Goal: Information Seeking & Learning: Check status

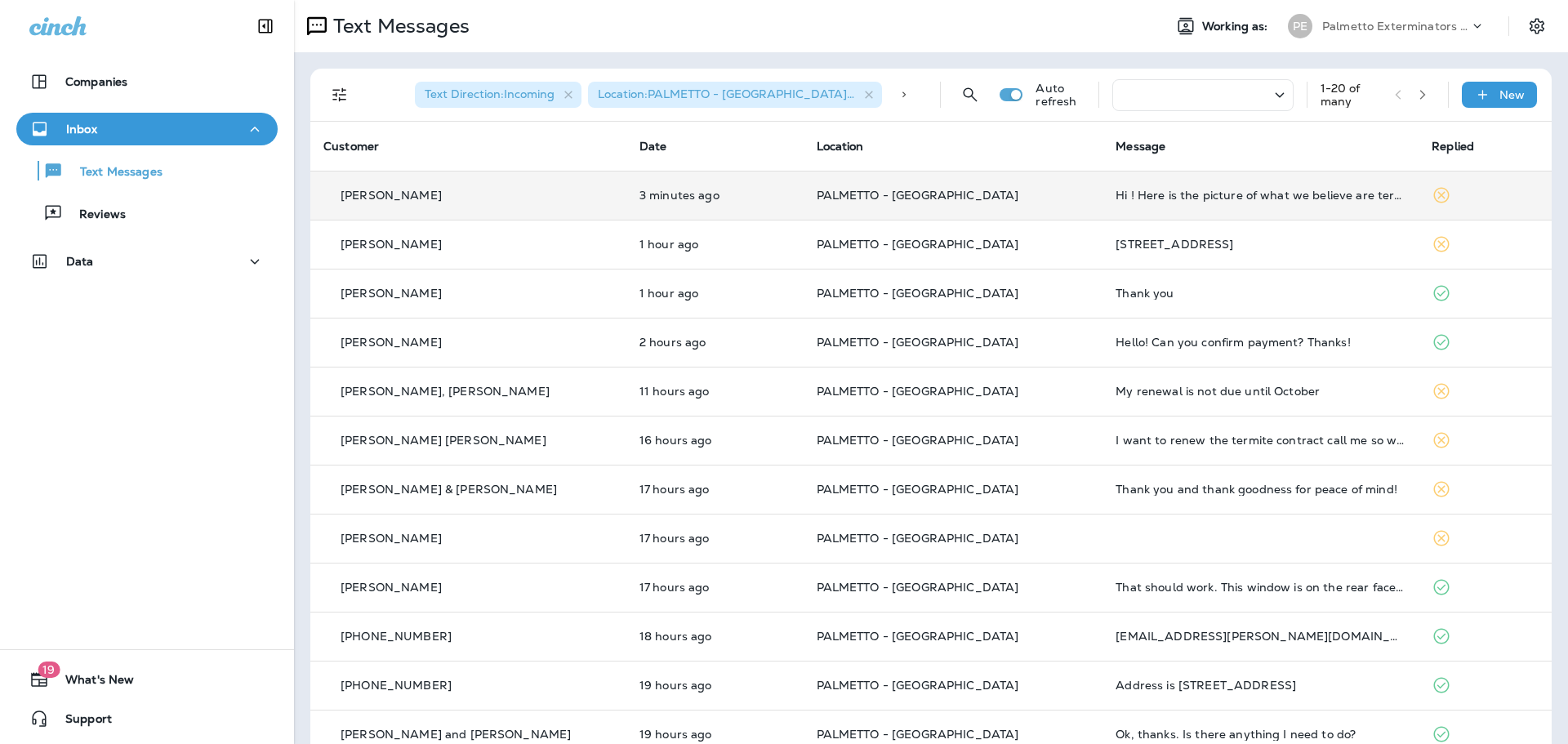
click at [645, 186] on td "3 minutes ago" at bounding box center [715, 194] width 178 height 49
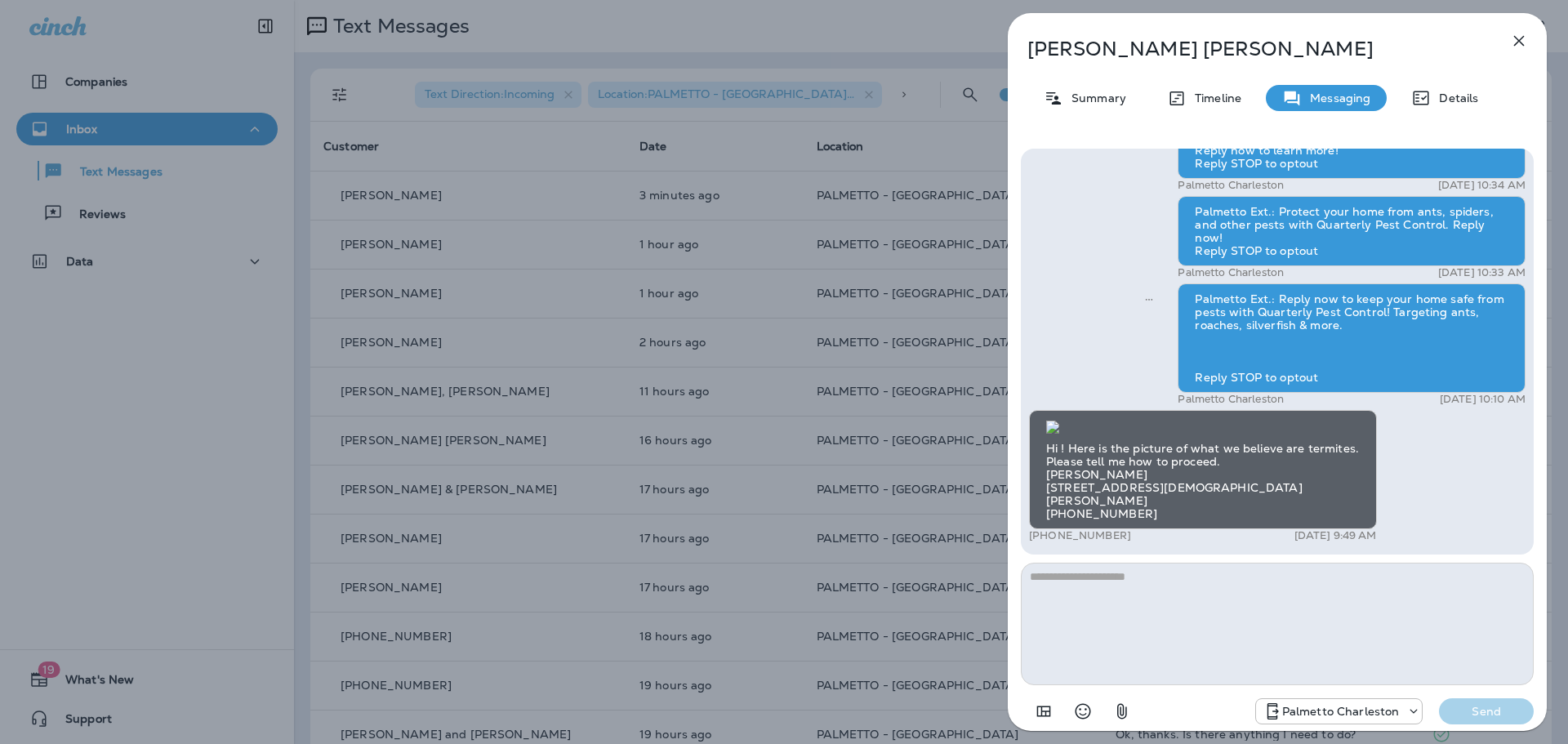
click at [1059, 421] on img at bounding box center [1053, 427] width 13 height 13
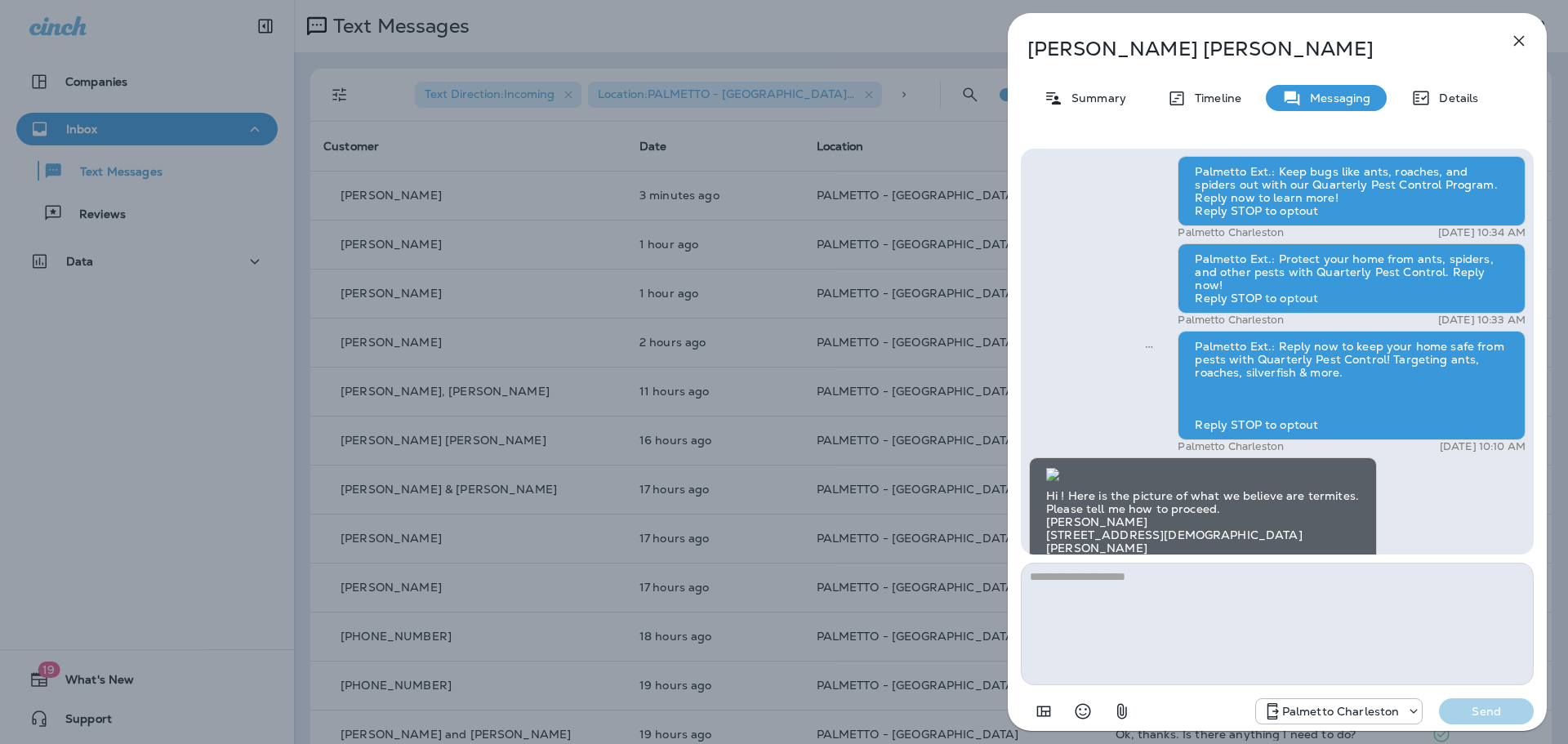
scroll to position [-26, 0]
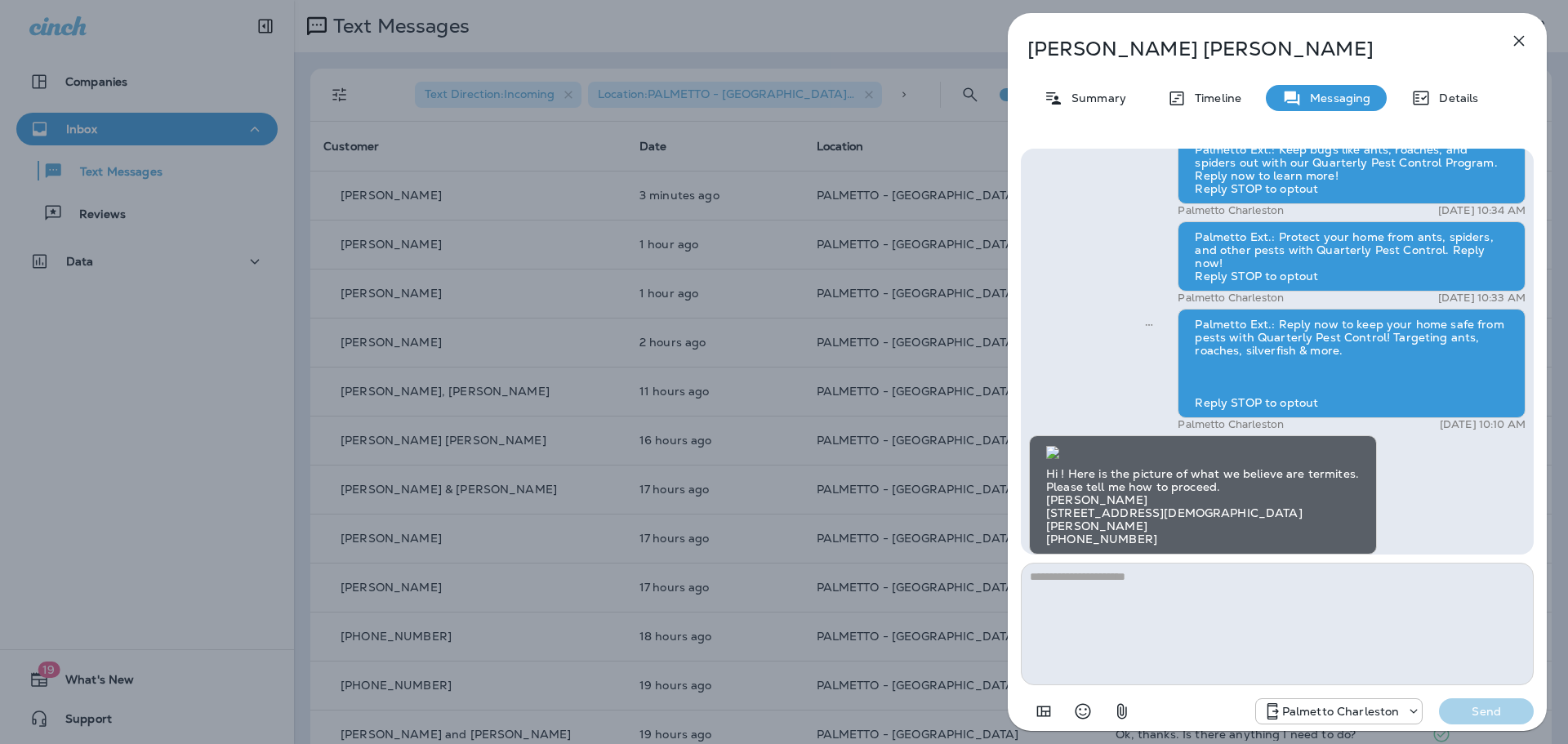
click at [1059, 446] on img at bounding box center [1053, 452] width 13 height 13
drag, startPoint x: 718, startPoint y: 107, endPoint x: 563, endPoint y: 62, distance: 161.4
click at [718, 107] on div "[PERSON_NAME] Summary Timeline Messaging Details Palmetto Ext.: Keep bugs like …" at bounding box center [784, 372] width 1568 height 744
